Goal: Information Seeking & Learning: Check status

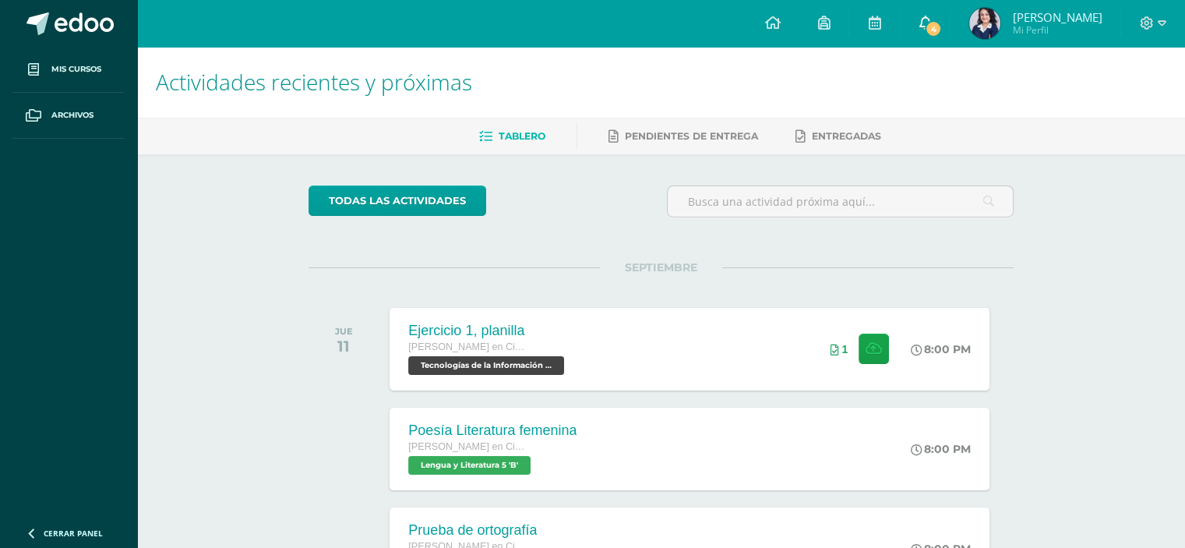
click at [942, 24] on span "4" at bounding box center [933, 28] width 17 height 17
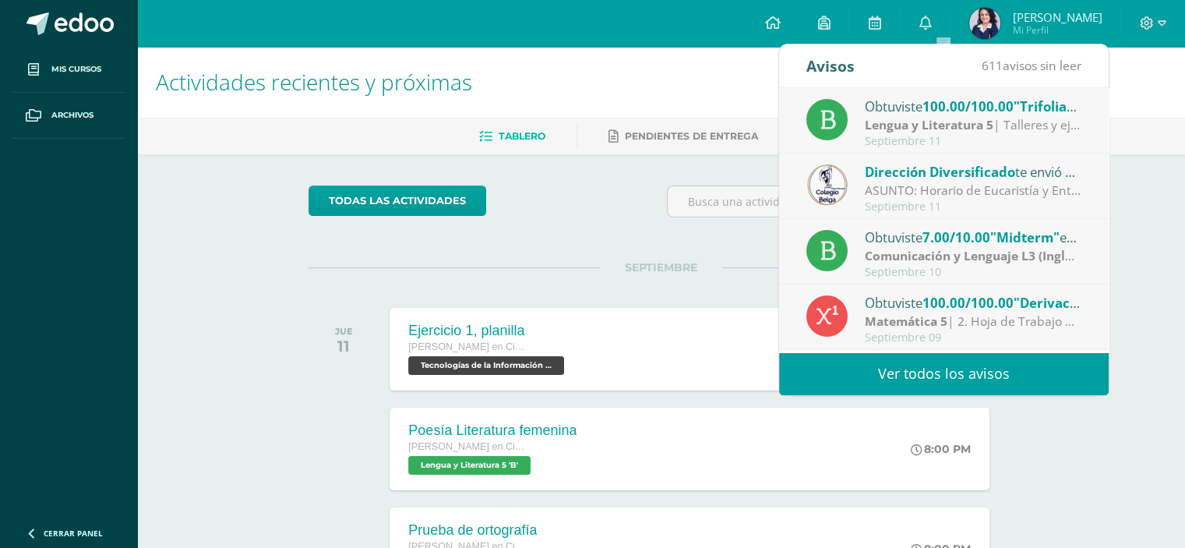
click at [954, 119] on strong "Lengua y Literatura 5" at bounding box center [929, 124] width 129 height 17
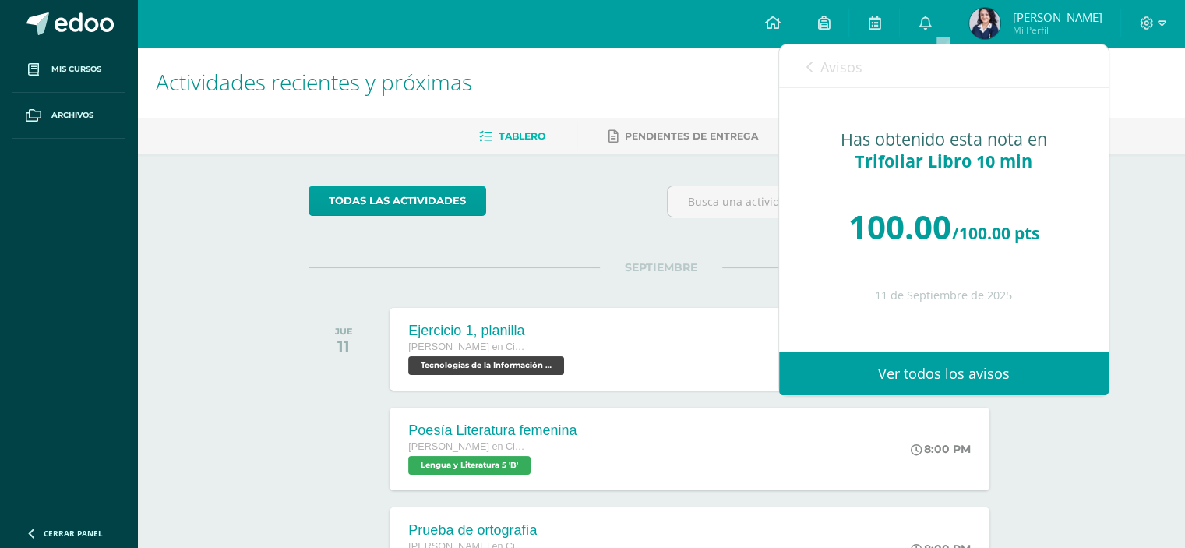
click at [848, 72] on span "Avisos" at bounding box center [841, 67] width 42 height 19
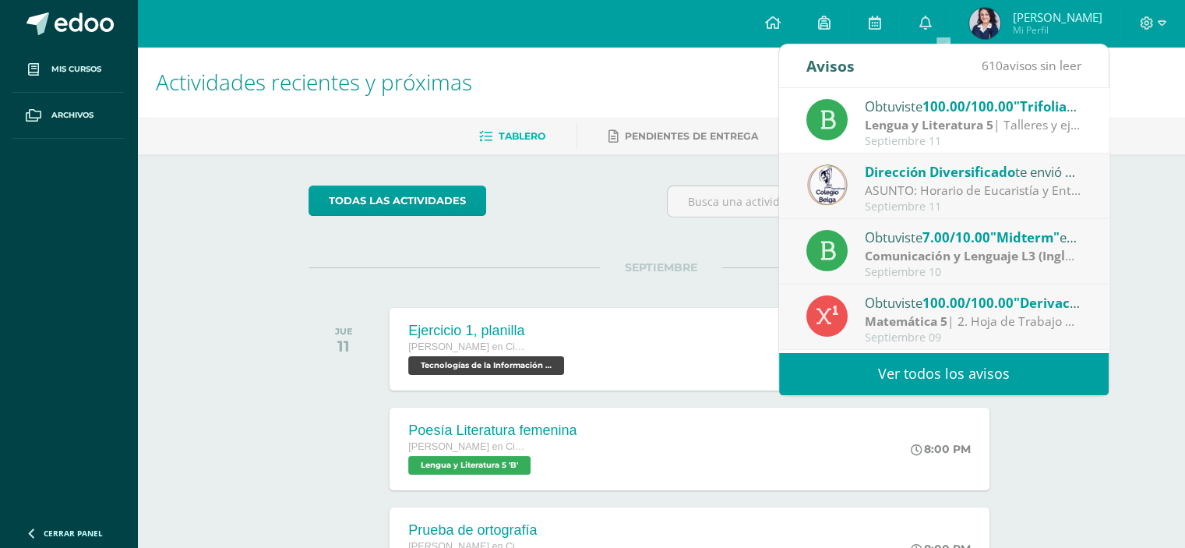
click at [953, 242] on span "7.00/10.00" at bounding box center [956, 237] width 68 height 18
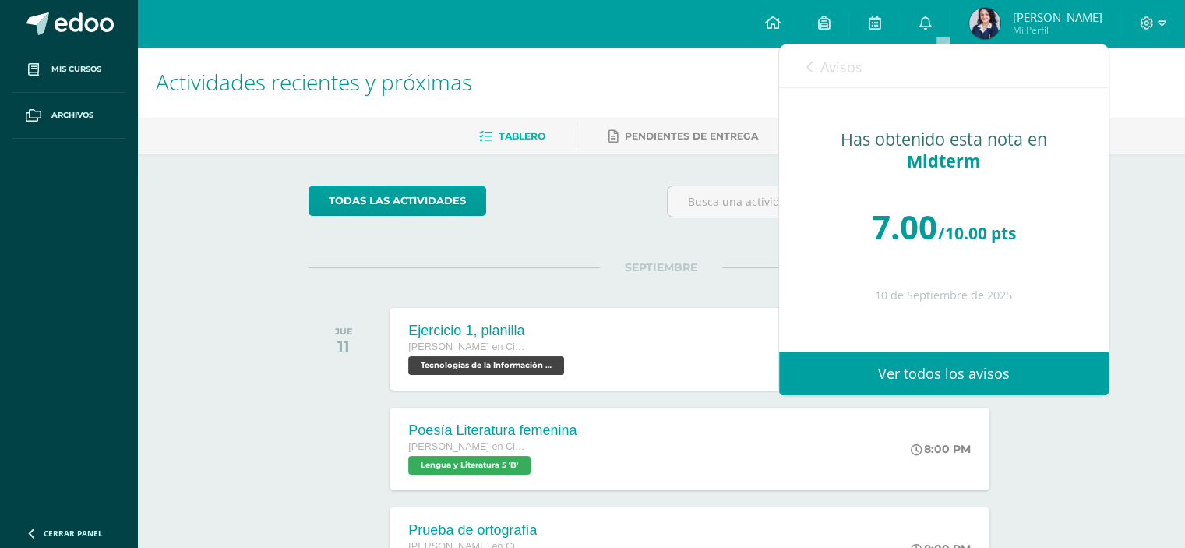
click at [834, 71] on span "Avisos" at bounding box center [841, 67] width 42 height 19
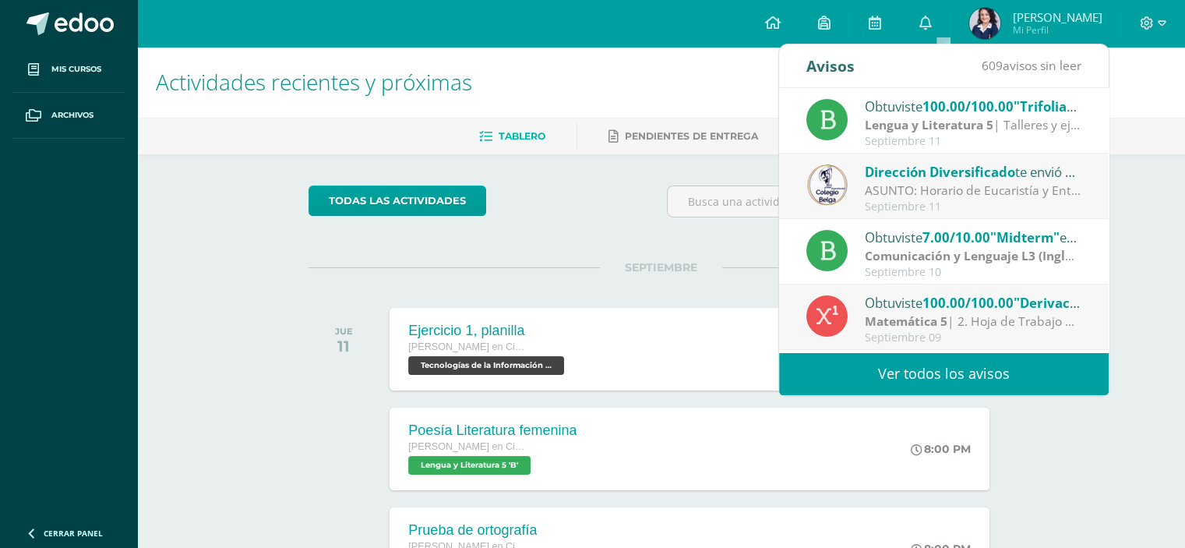
click at [969, 171] on span "Dirección Diversificado" at bounding box center [940, 172] width 150 height 18
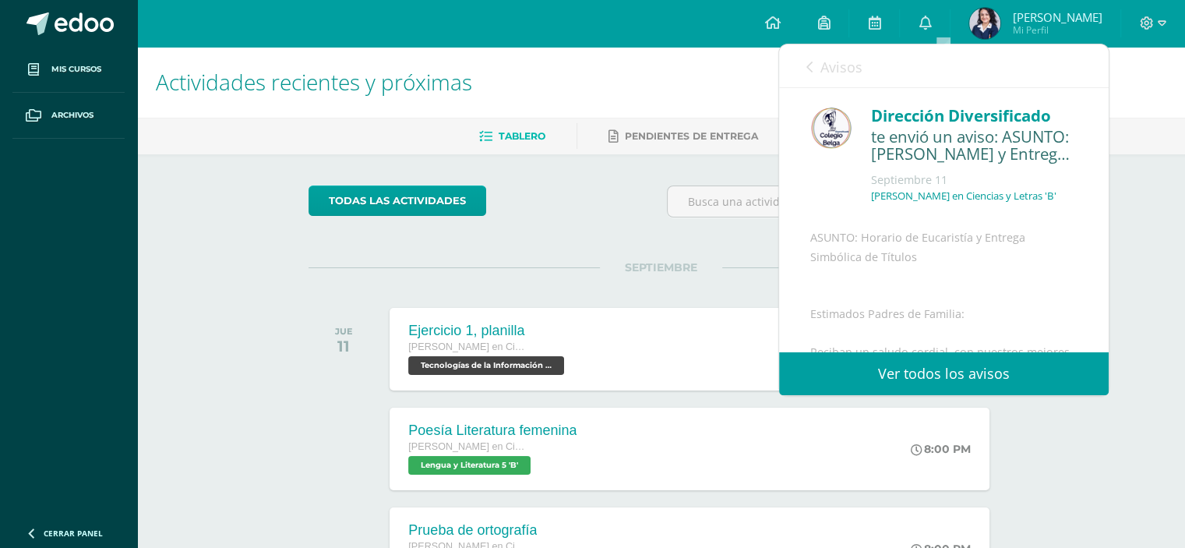
click at [835, 65] on span "Avisos" at bounding box center [841, 67] width 42 height 19
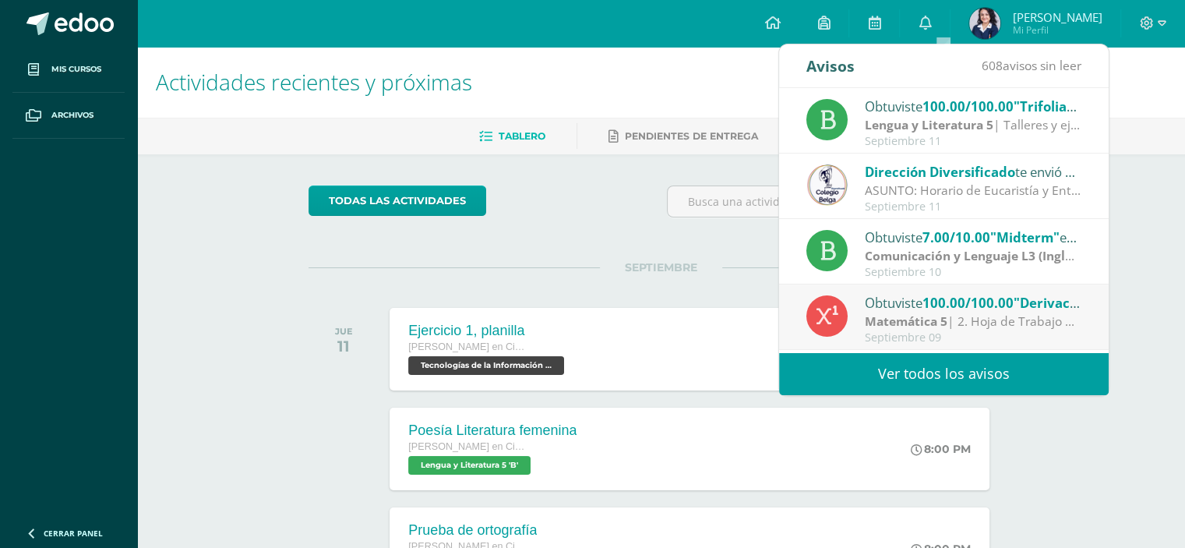
click at [922, 102] on div "Obtuviste 100.00/100.00 "Trifoliar Libro 10 min" en Lengua y Literatura 5" at bounding box center [973, 106] width 217 height 20
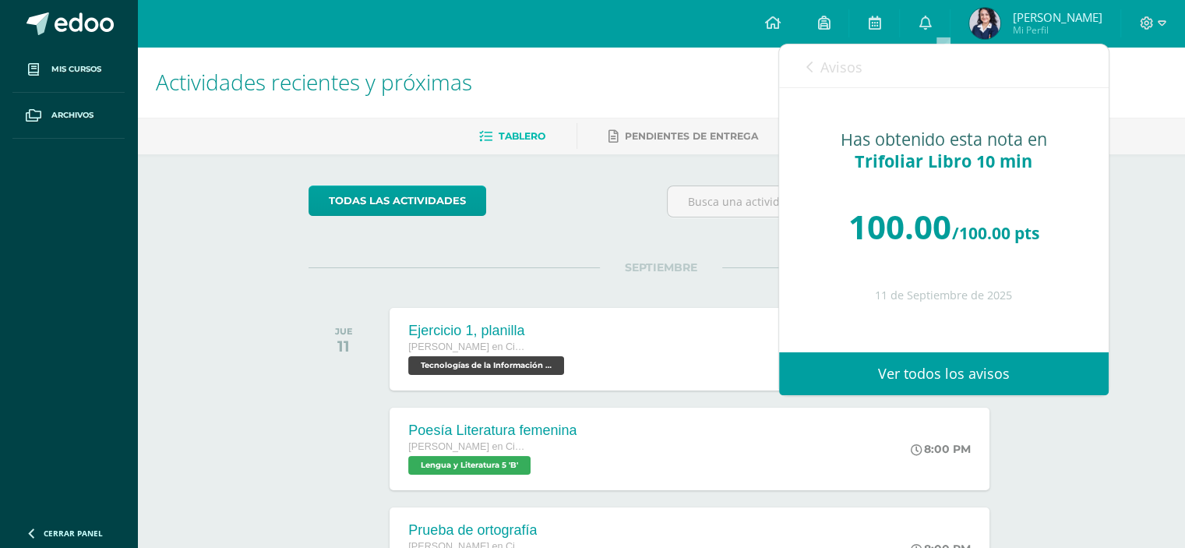
click at [818, 66] on link "Avisos" at bounding box center [834, 66] width 56 height 44
